Goal: Navigation & Orientation: Find specific page/section

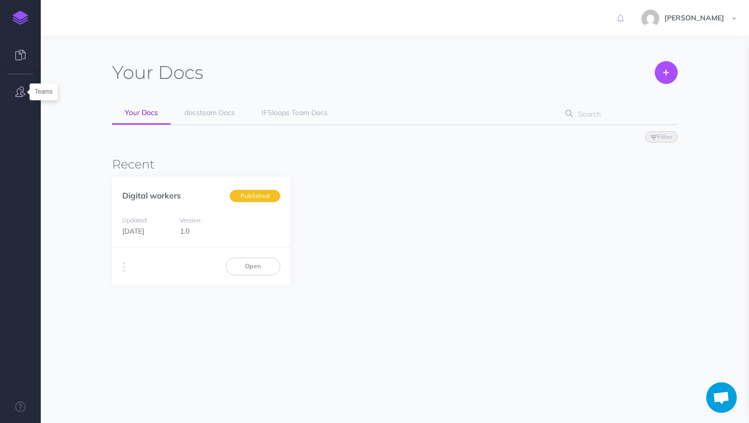
click at [19, 94] on icon "button" at bounding box center [20, 92] width 10 height 10
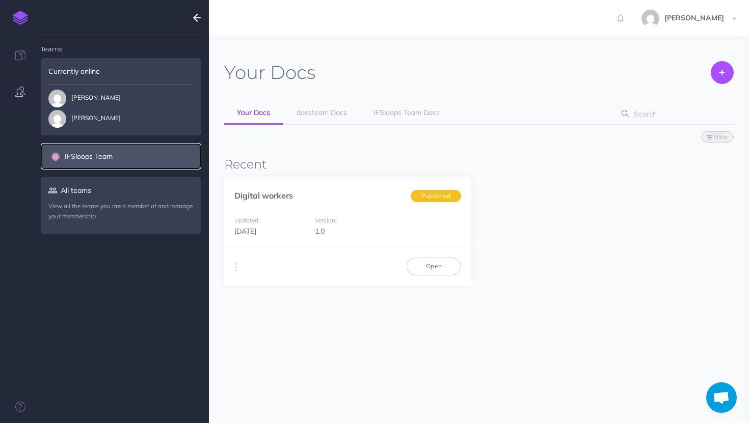
click at [89, 146] on link "IFSloops Team" at bounding box center [121, 156] width 161 height 26
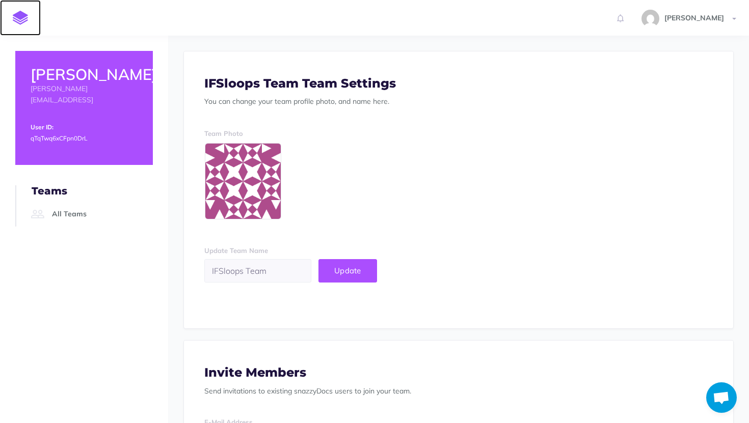
click at [23, 11] on img at bounding box center [20, 18] width 15 height 14
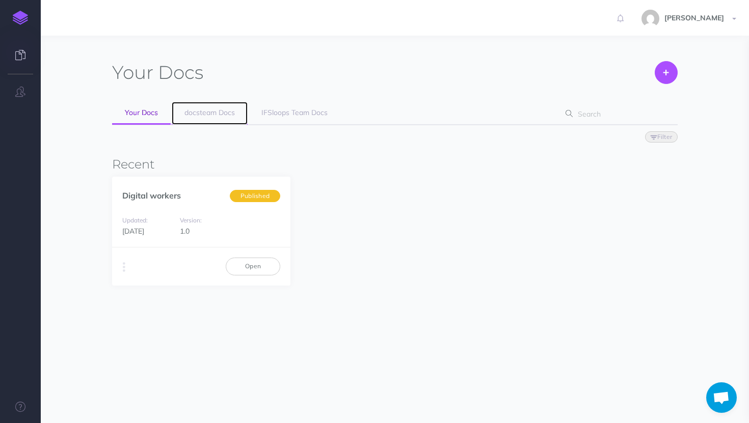
click at [195, 115] on span "docsteam Docs" at bounding box center [209, 112] width 50 height 9
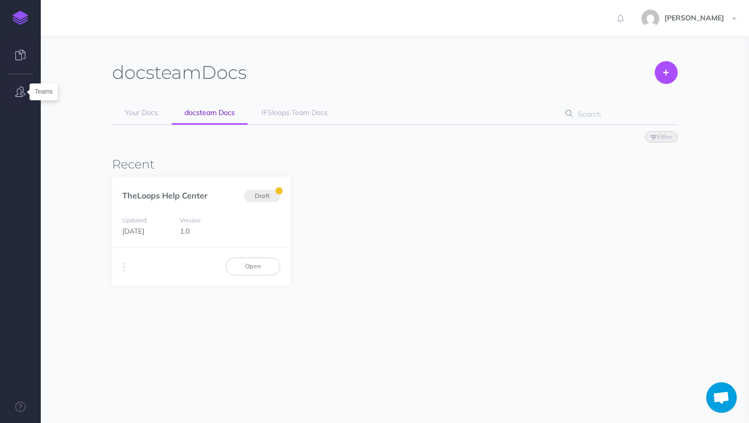
click at [16, 91] on icon "button" at bounding box center [20, 92] width 10 height 10
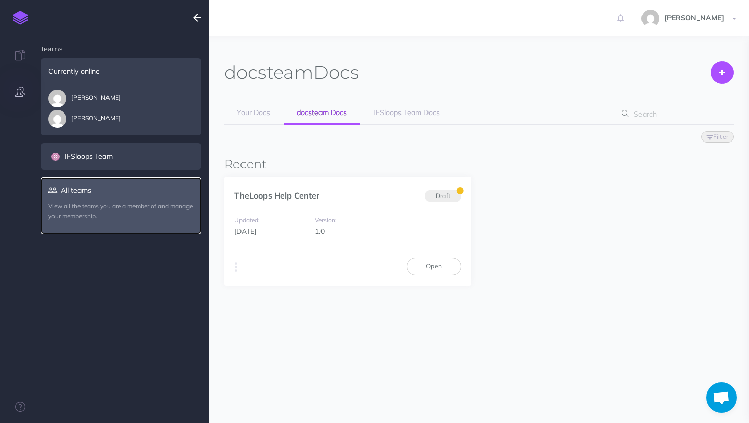
click at [103, 196] on link "All teams View all the teams you are a member of and manage your membership." at bounding box center [121, 205] width 161 height 57
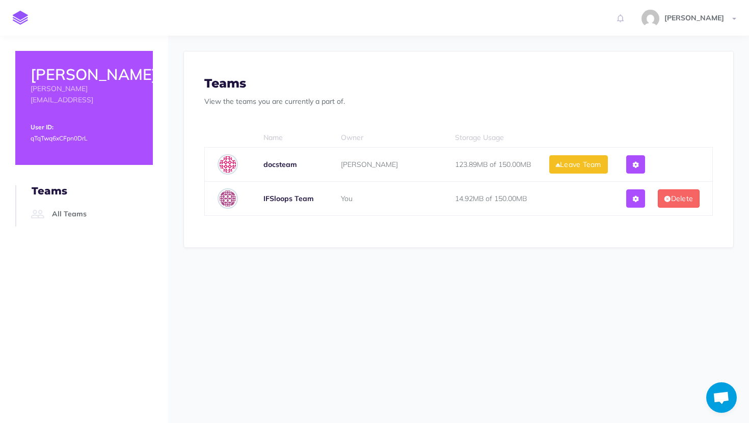
click at [270, 163] on b "docsteam" at bounding box center [280, 164] width 34 height 9
click at [223, 165] on img at bounding box center [228, 164] width 20 height 20
click at [58, 204] on link "All Teams" at bounding box center [91, 214] width 124 height 24
click at [630, 163] on button at bounding box center [635, 164] width 19 height 18
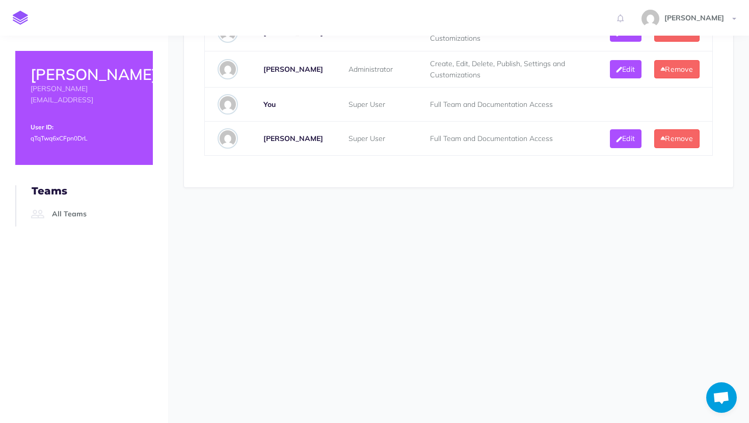
scroll to position [750, 0]
